Goal: Navigation & Orientation: Find specific page/section

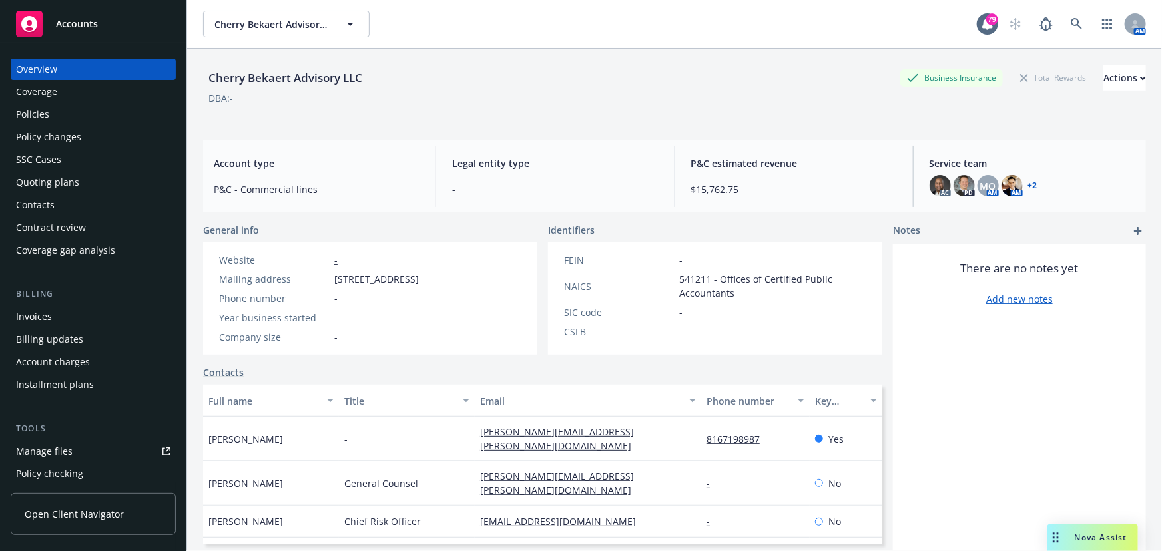
scroll to position [178, 0]
